Goal: Contribute content: Add original content to the website for others to see

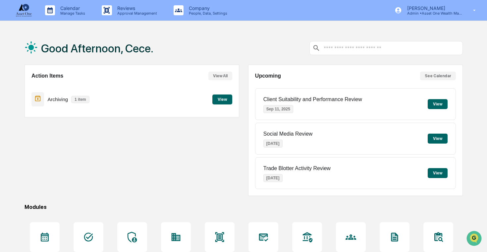
click at [93, 22] on div "Calendar Manage Tasks Reviews Approval Management Company People, Data, Setting…" at bounding box center [243, 160] width 487 height 321
click at [93, 16] on div "Calendar Manage Tasks" at bounding box center [68, 10] width 57 height 21
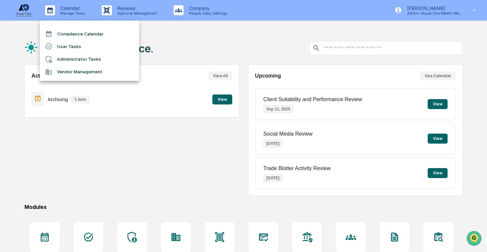
click at [98, 48] on li "User Tasks" at bounding box center [89, 46] width 99 height 13
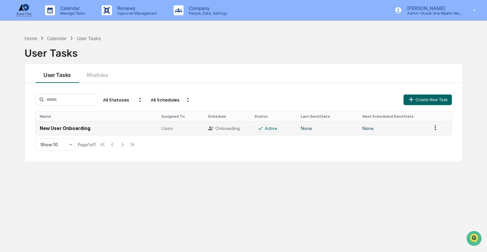
click at [188, 131] on div "Users" at bounding box center [180, 128] width 38 height 5
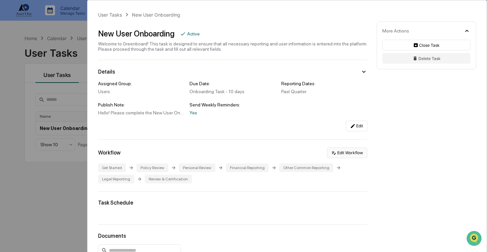
click at [354, 153] on button "Edit Workflow" at bounding box center [347, 153] width 40 height 11
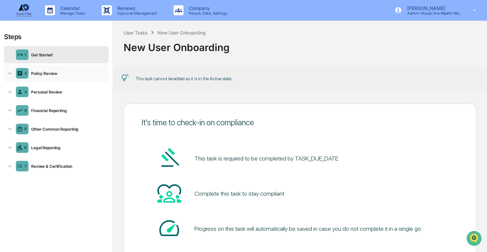
click at [62, 75] on div "Policy Review" at bounding box center [68, 73] width 78 height 5
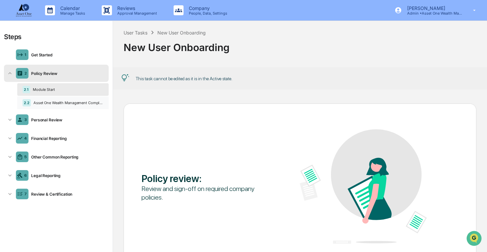
click at [64, 107] on div "2.2 Asset One Wealth Management Compliance Manual [DATE]" at bounding box center [63, 102] width 92 height 13
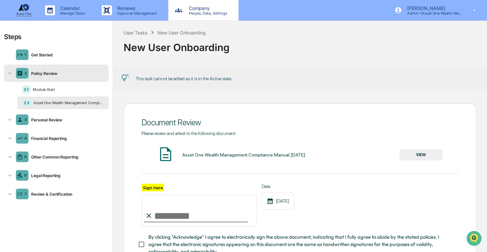
click at [198, 12] on p "People, Data, Settings" at bounding box center [207, 13] width 47 height 5
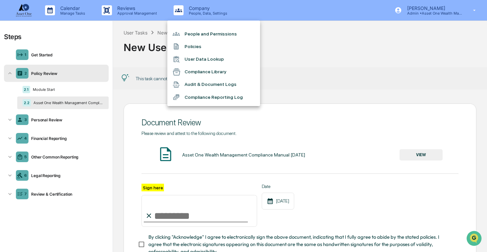
click at [211, 76] on li "Compliance Library" at bounding box center [213, 72] width 93 height 13
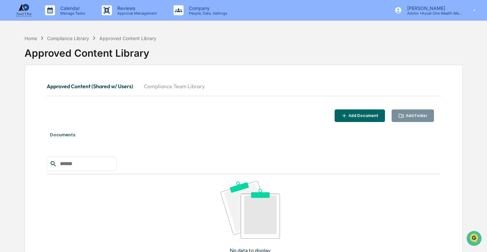
click at [182, 87] on button "Compliance Team Library" at bounding box center [175, 86] width 72 height 16
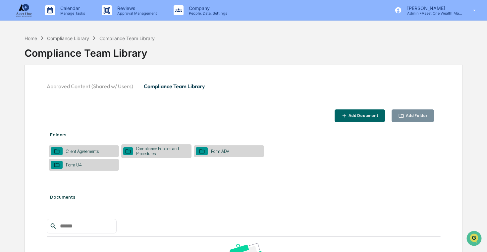
click at [218, 149] on div "Form ADV" at bounding box center [220, 151] width 25 height 5
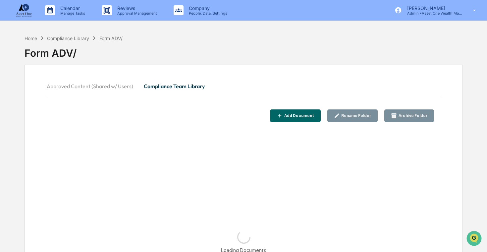
click at [218, 149] on div "Approved Content (Shared w/ Users) Compliance Team Library Add Document Rename …" at bounding box center [244, 169] width 439 height 209
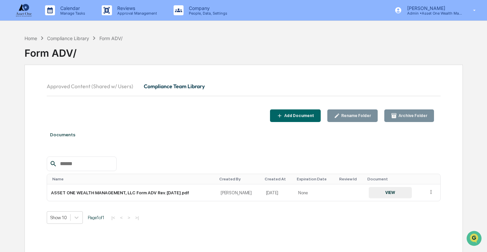
click at [172, 87] on button "Compliance Team Library" at bounding box center [175, 86] width 72 height 16
click at [125, 90] on button "Approved Content (Shared w/ Users)" at bounding box center [93, 86] width 92 height 16
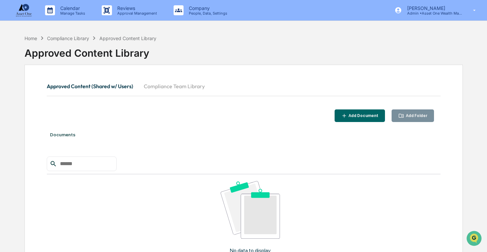
click at [162, 90] on button "Compliance Team Library" at bounding box center [175, 86] width 72 height 16
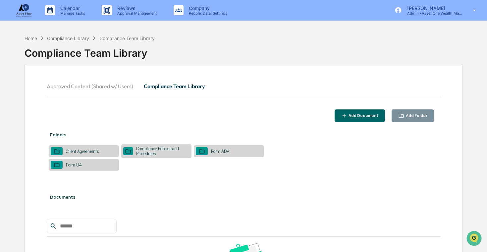
click at [150, 151] on div "Compliance Policies and Procedures" at bounding box center [161, 151] width 57 height 10
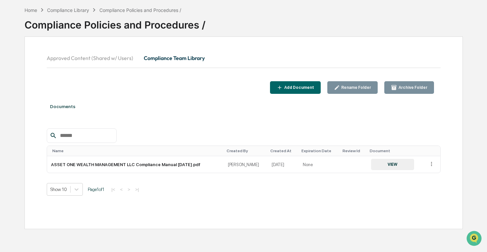
scroll to position [31, 0]
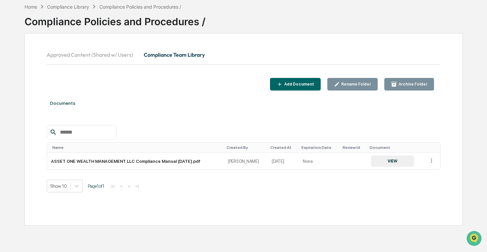
click at [111, 54] on button "Approved Content (Shared w/ Users)" at bounding box center [93, 55] width 92 height 16
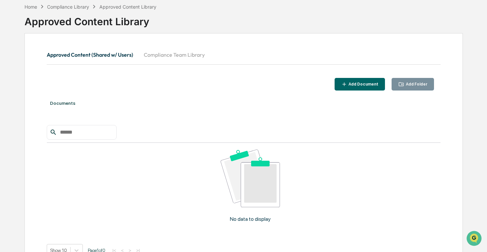
click at [151, 53] on button "Compliance Team Library" at bounding box center [175, 55] width 72 height 16
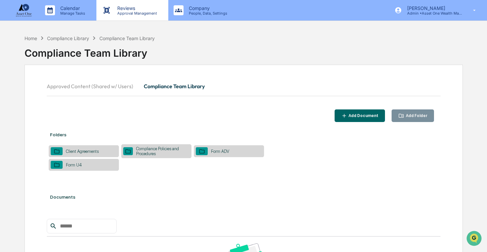
click at [135, 15] on div "Reviews Approval Management" at bounding box center [132, 10] width 72 height 21
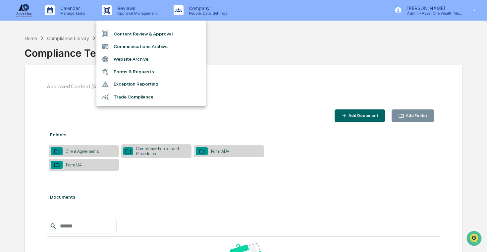
click at [170, 9] on div at bounding box center [243, 126] width 487 height 252
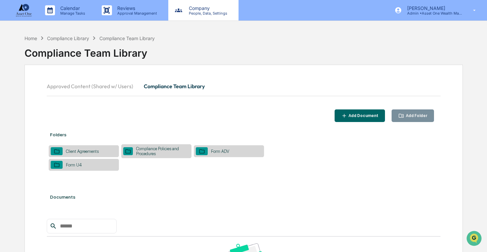
click at [184, 10] on p "Company" at bounding box center [207, 8] width 47 height 6
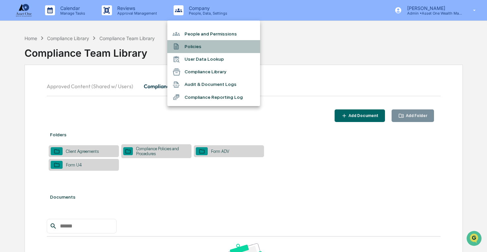
click at [198, 43] on li "Policies" at bounding box center [213, 46] width 93 height 13
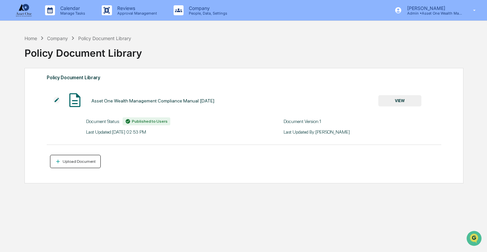
click at [92, 166] on button "Upload Document" at bounding box center [75, 162] width 51 height 14
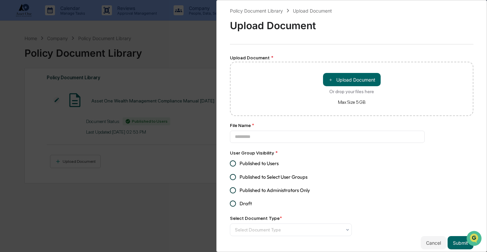
click at [352, 89] on div "＋ Upload Document Or drop your files here Max Size 5 GB" at bounding box center [352, 89] width 58 height 32
click at [0, 0] on input "＋ Upload Document Or drop your files here Max Size 5 GB" at bounding box center [0, 0] width 0 height 0
type input "**********"
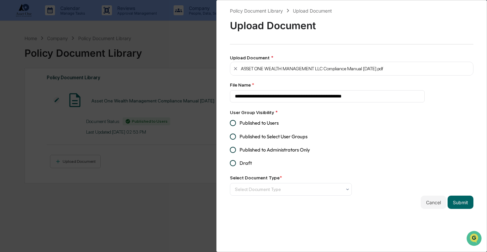
click at [259, 126] on span "Published to Users" at bounding box center [259, 122] width 39 height 7
click at [322, 189] on div at bounding box center [288, 189] width 107 height 7
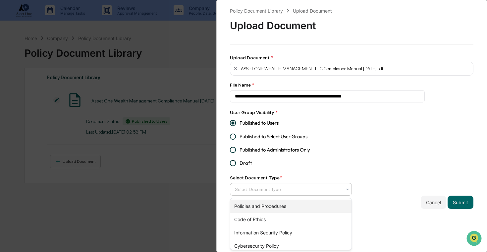
click at [305, 203] on div "Policies and Procedures" at bounding box center [290, 206] width 121 height 13
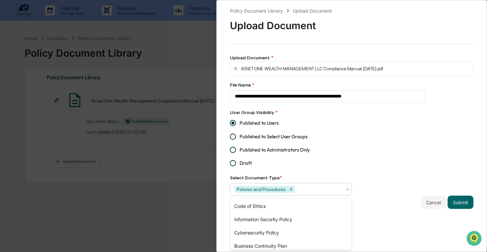
click at [386, 207] on div "Cancel Submit" at bounding box center [352, 202] width 244 height 13
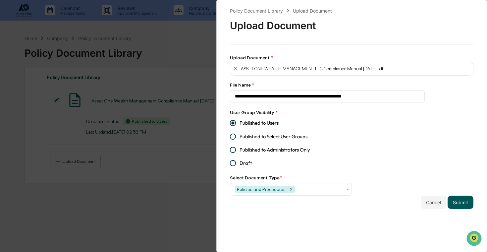
click at [466, 204] on button "Submit" at bounding box center [461, 202] width 26 height 13
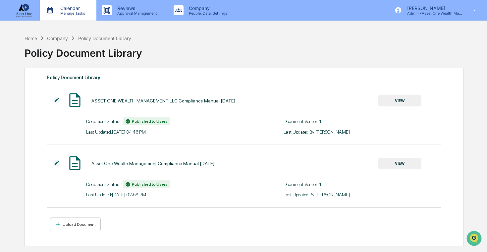
click at [75, 11] on p "Manage Tasks" at bounding box center [71, 13] width 33 height 5
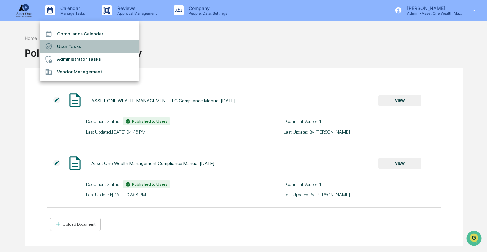
click at [80, 42] on li "User Tasks" at bounding box center [89, 46] width 99 height 13
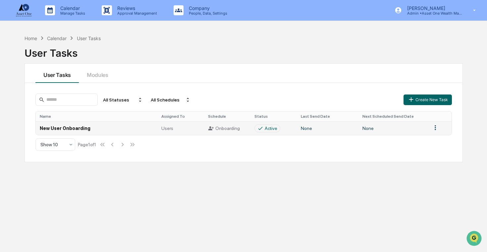
click at [102, 128] on td "New User Onboarding" at bounding box center [97, 128] width 122 height 14
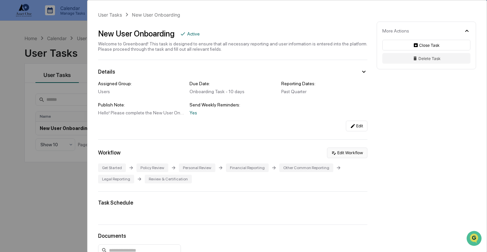
click at [342, 154] on button "Edit Workflow" at bounding box center [347, 153] width 40 height 11
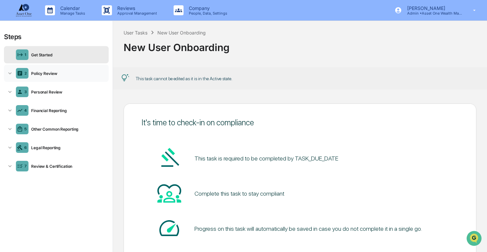
click at [55, 73] on div "Policy Review" at bounding box center [68, 73] width 78 height 5
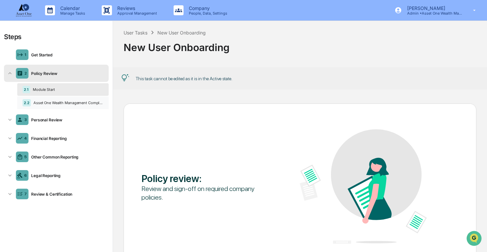
click at [70, 100] on div "2.2 Asset One Wealth Management Compliance Manual [DATE]" at bounding box center [63, 102] width 92 height 13
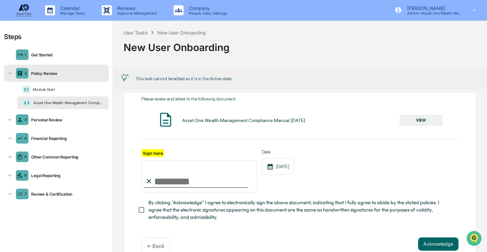
scroll to position [34, 0]
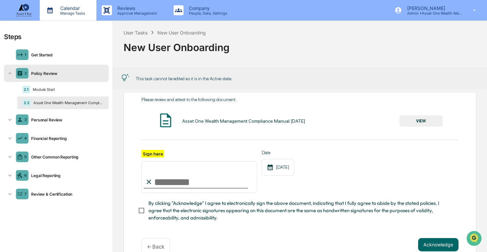
click at [64, 12] on p "Manage Tasks" at bounding box center [71, 13] width 33 height 5
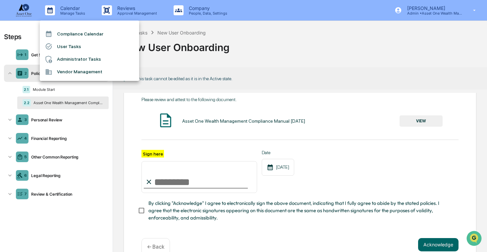
click at [229, 9] on div at bounding box center [243, 126] width 487 height 252
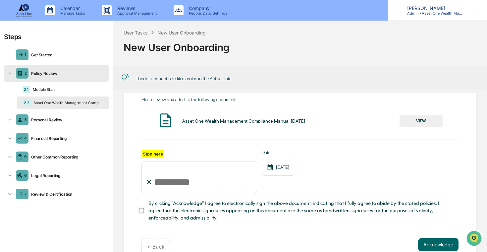
click at [437, 4] on div "[PERSON_NAME] Admin • Asset One Wealth Management" at bounding box center [437, 10] width 99 height 21
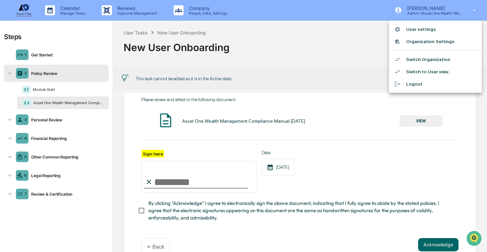
click at [295, 2] on div at bounding box center [243, 126] width 487 height 252
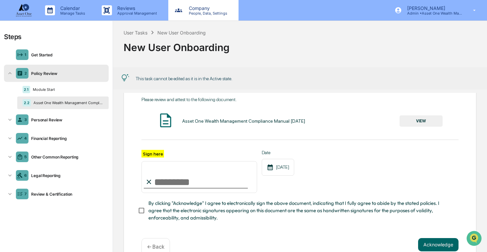
click at [208, 7] on p "Company" at bounding box center [207, 8] width 47 height 6
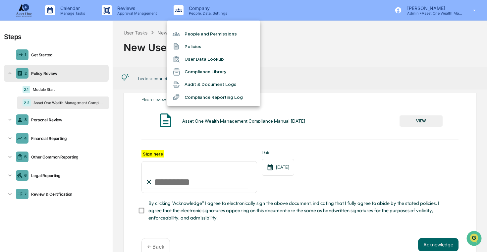
click at [213, 32] on li "People and Permissions" at bounding box center [213, 34] width 93 height 13
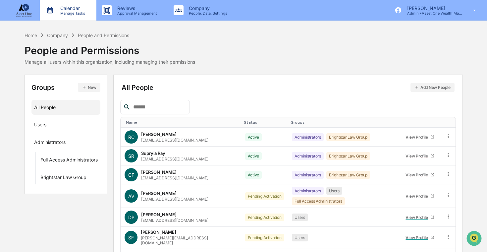
click at [64, 14] on p "Manage Tasks" at bounding box center [71, 13] width 33 height 5
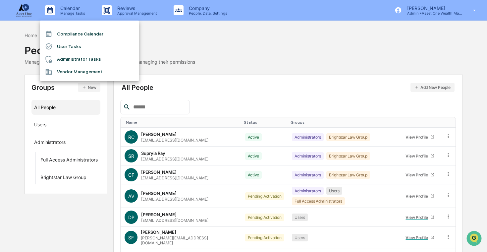
click at [80, 47] on li "User Tasks" at bounding box center [89, 46] width 99 height 13
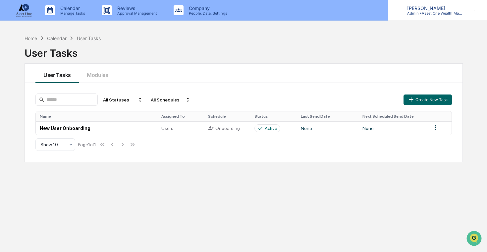
click at [426, 12] on p "Admin • Asset One Wealth Management" at bounding box center [433, 13] width 62 height 5
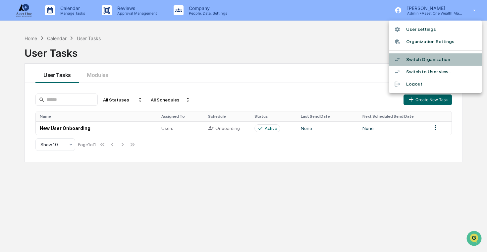
click at [422, 56] on li "Switch Organization" at bounding box center [435, 59] width 93 height 12
